Goal: Task Accomplishment & Management: Use online tool/utility

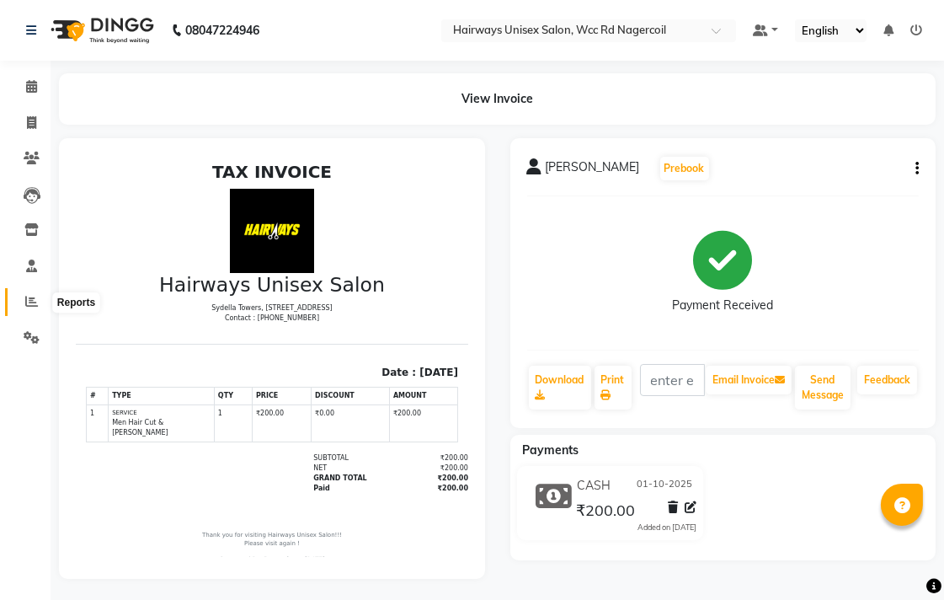
click at [18, 303] on span at bounding box center [31, 301] width 29 height 19
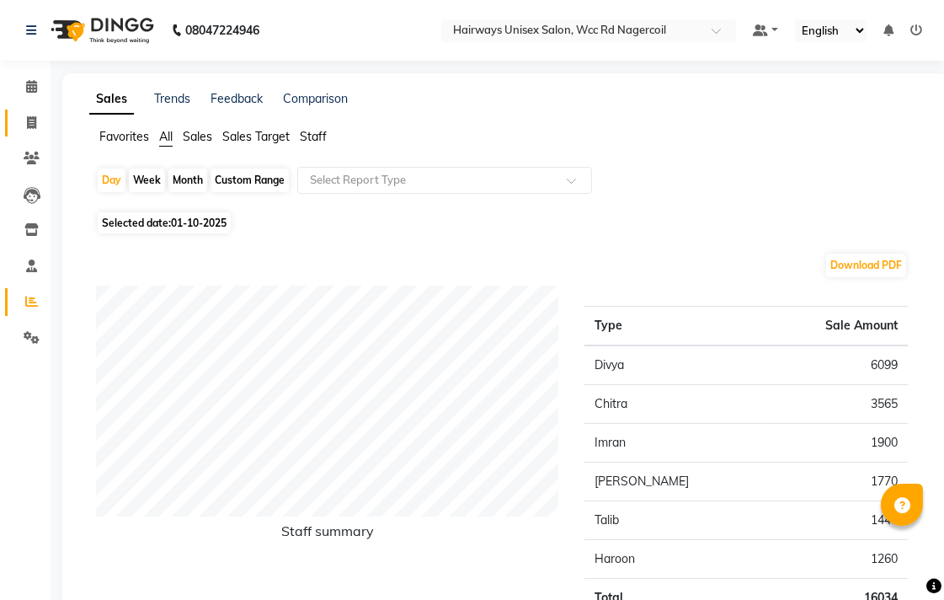
click at [28, 111] on link "Invoice" at bounding box center [25, 123] width 40 height 28
select select "service"
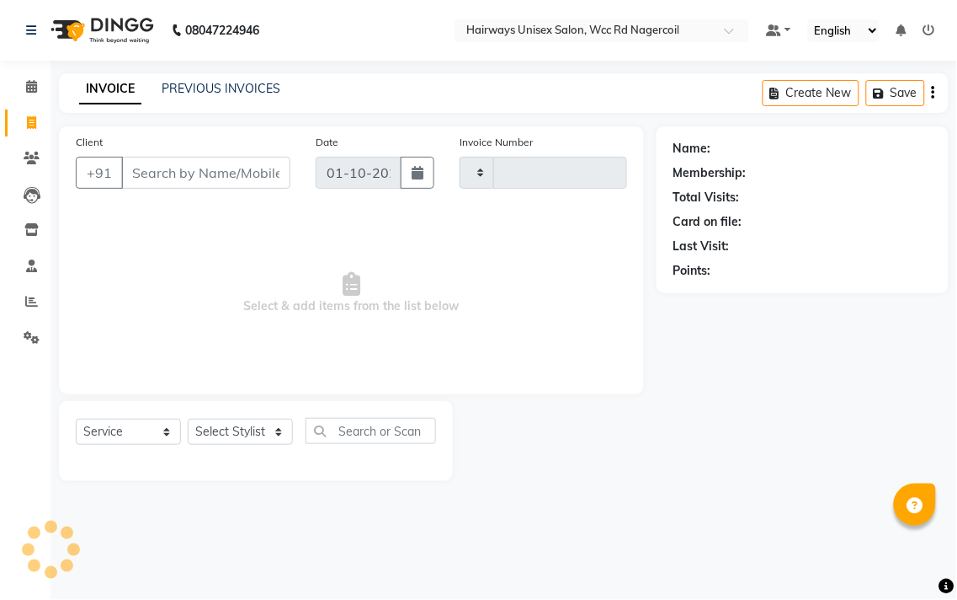
type input "7728"
select select "6523"
